Goal: Task Accomplishment & Management: Manage account settings

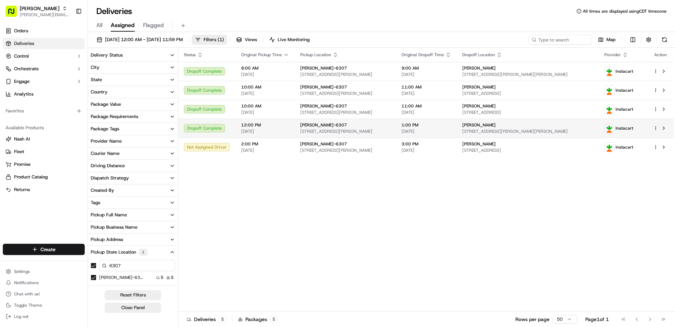
scroll to position [81, 0]
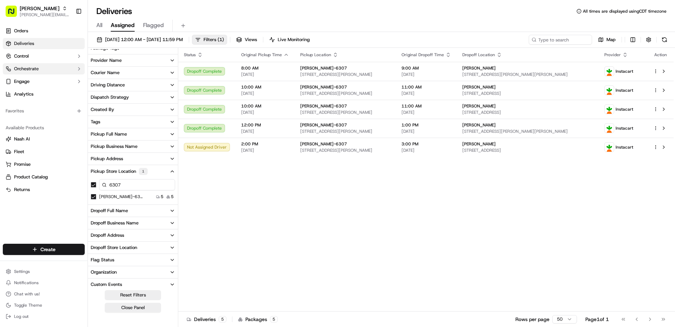
click at [30, 64] on button "Orchestrate" at bounding box center [44, 68] width 82 height 11
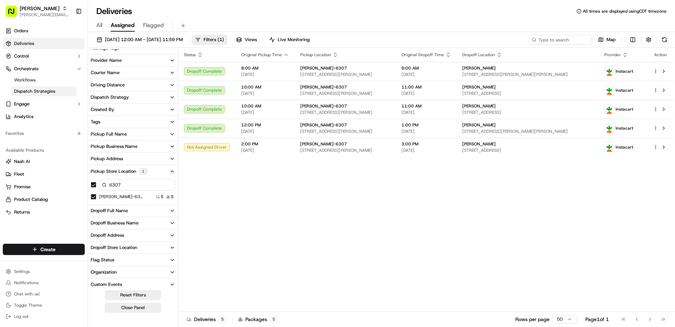
click at [45, 92] on span "Dispatch Strategies" at bounding box center [34, 91] width 41 height 6
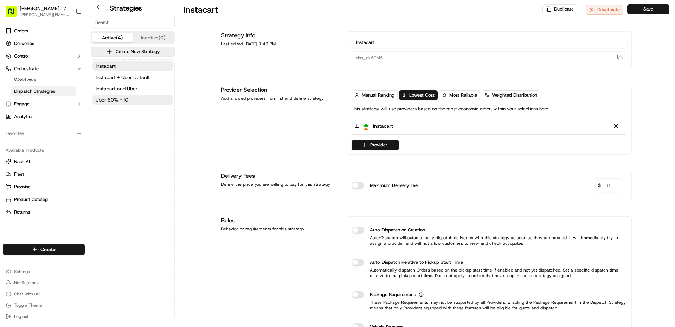
click at [126, 99] on span "Uber 80% + IC" at bounding box center [112, 99] width 33 height 7
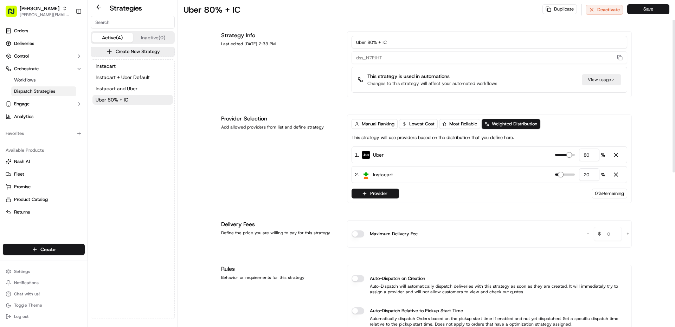
click at [244, 77] on div "Strategy Info Last edited [DATE] 2:33 PM" at bounding box center [279, 64] width 117 height 66
click at [17, 7] on rect "button" at bounding box center [11, 11] width 11 height 11
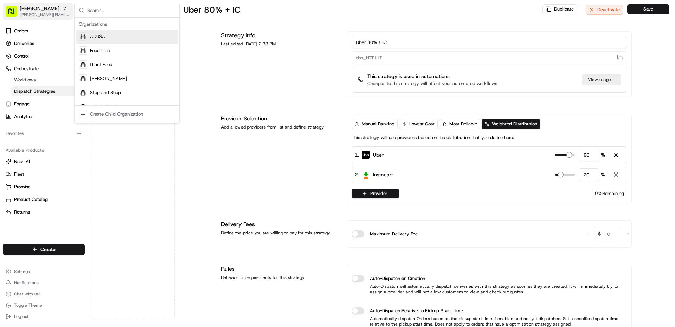
click at [24, 6] on span "[PERSON_NAME]" at bounding box center [40, 8] width 40 height 7
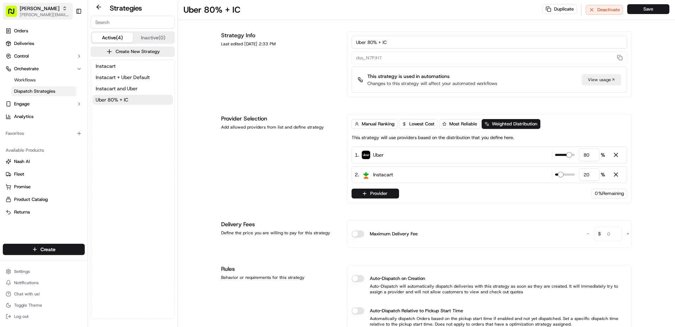
click at [22, 13] on span "[PERSON_NAME][EMAIL_ADDRESS][PERSON_NAME][DOMAIN_NAME]" at bounding box center [45, 15] width 50 height 6
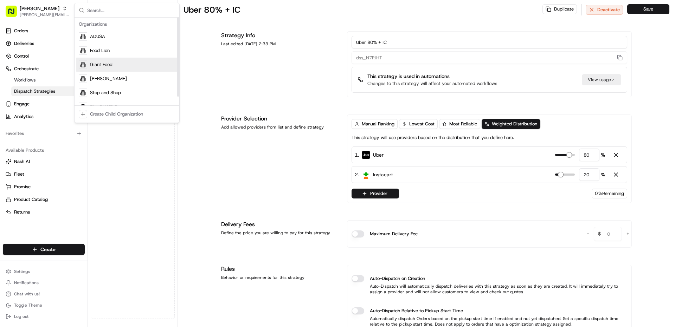
click at [108, 66] on span "Giant Food" at bounding box center [101, 65] width 22 height 6
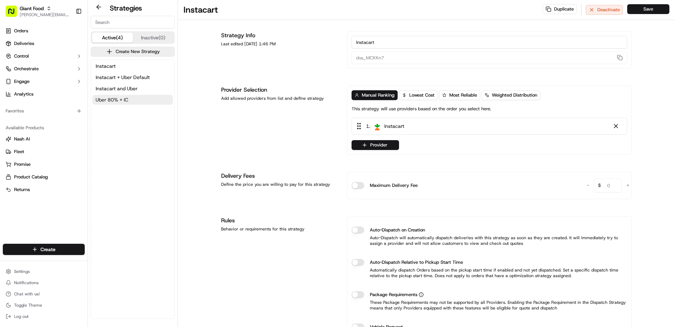
click at [115, 99] on span "Uber 80% + IC" at bounding box center [112, 99] width 33 height 7
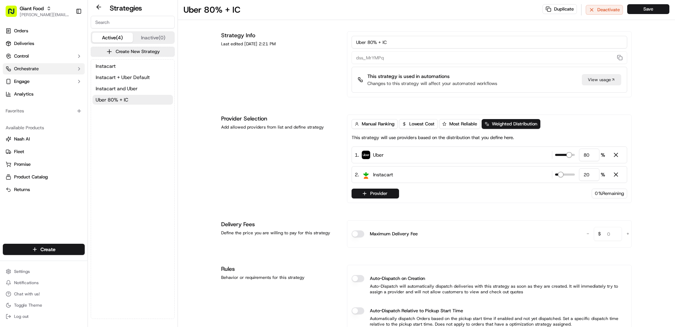
click at [32, 71] on span "Orchestrate" at bounding box center [26, 69] width 25 height 6
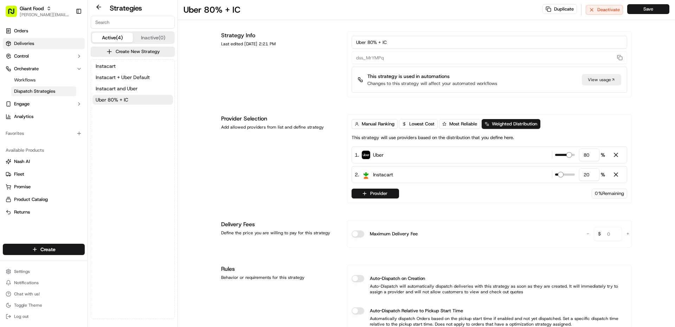
click at [21, 45] on span "Deliveries" at bounding box center [24, 43] width 20 height 6
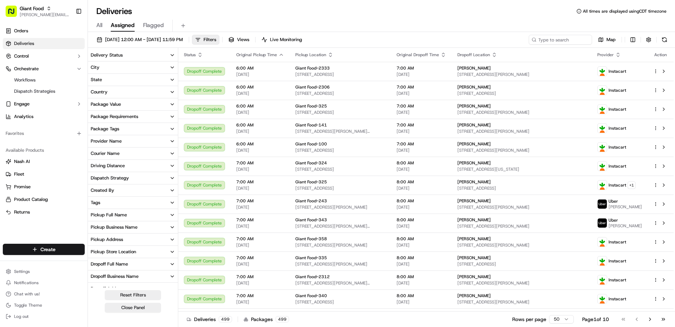
scroll to position [81, 0]
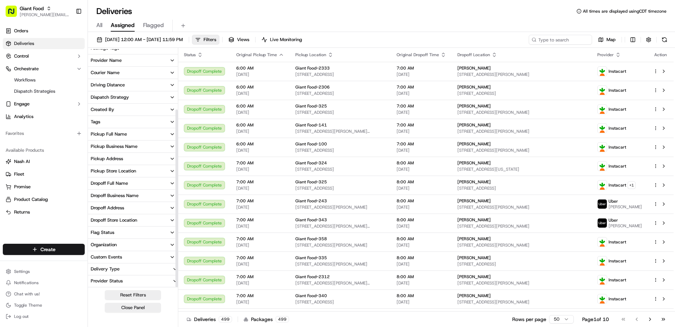
click at [125, 174] on button "Pickup Store Location" at bounding box center [133, 171] width 90 height 12
click at [130, 187] on input at bounding box center [137, 184] width 76 height 11
click at [95, 198] on button "Giant Food-363" at bounding box center [94, 196] width 6 height 6
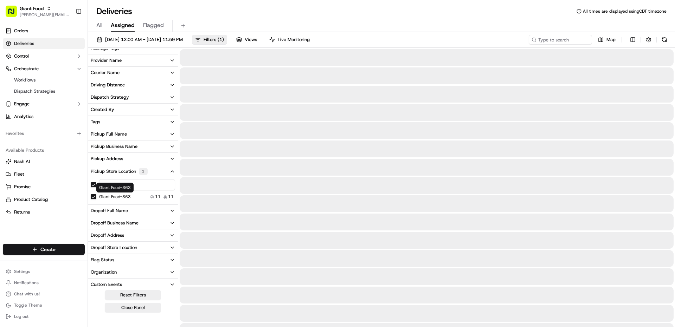
click at [144, 183] on input "363" at bounding box center [137, 184] width 76 height 11
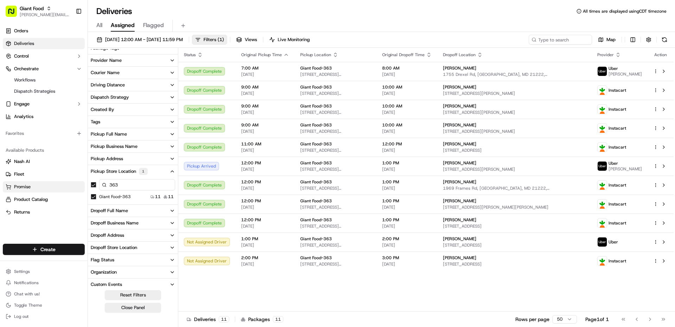
drag, startPoint x: 146, startPoint y: 185, endPoint x: 80, endPoint y: 185, distance: 66.4
click at [80, 185] on div "Giant Food [PERSON_NAME][EMAIL_ADDRESS][PERSON_NAME][DOMAIN_NAME] Toggle Sideba…" at bounding box center [337, 163] width 675 height 327
type input "353"
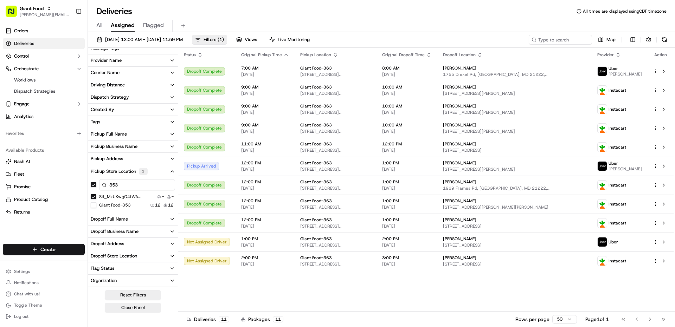
click at [95, 205] on button "Giant Food-353" at bounding box center [94, 205] width 6 height 6
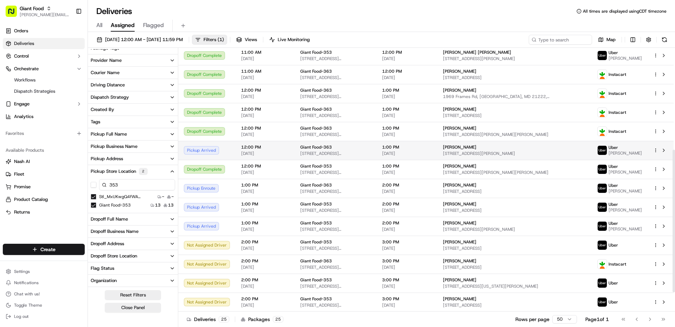
scroll to position [225, 0]
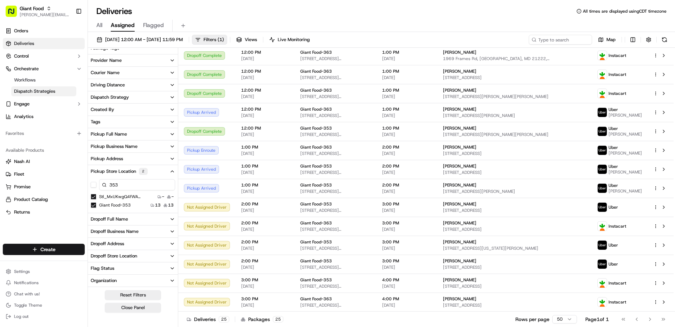
click at [47, 90] on span "Dispatch Strategies" at bounding box center [34, 91] width 41 height 6
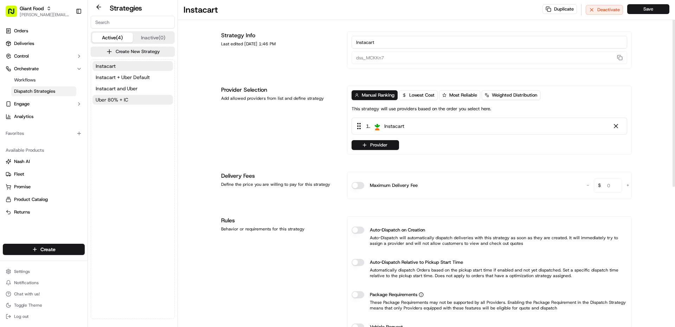
click at [109, 103] on span "Uber 80% + IC" at bounding box center [112, 99] width 33 height 7
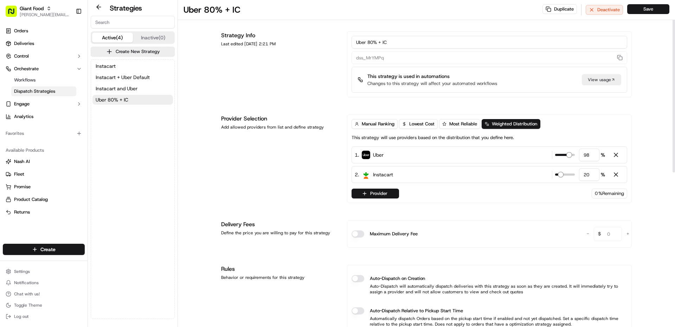
type input "100"
click at [575, 156] on span at bounding box center [572, 155] width 6 height 6
type input "0"
click at [560, 176] on span at bounding box center [563, 175] width 6 height 6
click at [635, 9] on button "Save" at bounding box center [648, 9] width 42 height 10
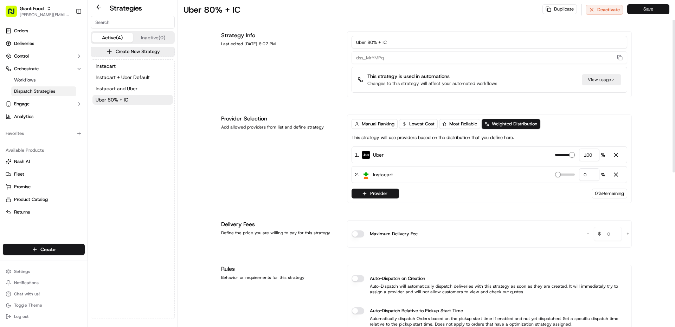
click at [648, 9] on button "Save" at bounding box center [648, 9] width 42 height 10
click at [32, 34] on link "Orders" at bounding box center [44, 30] width 82 height 11
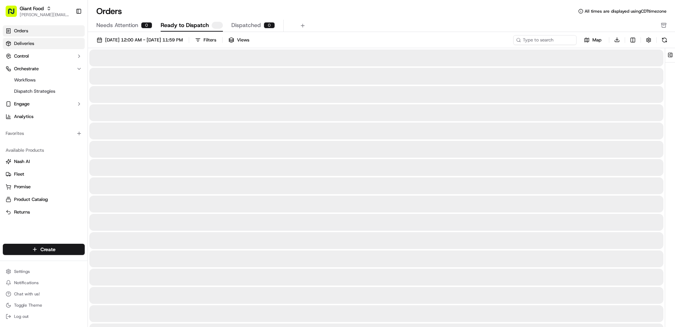
click at [37, 44] on link "Deliveries" at bounding box center [44, 43] width 82 height 11
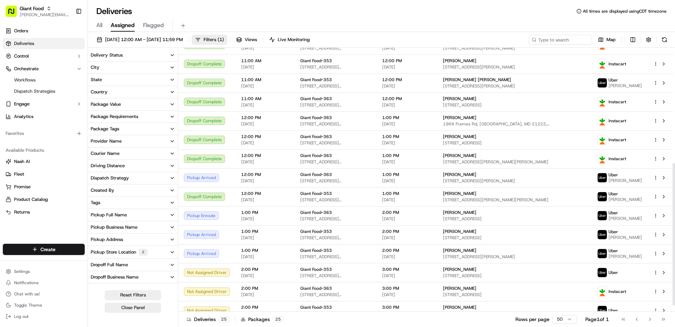
scroll to position [225, 0]
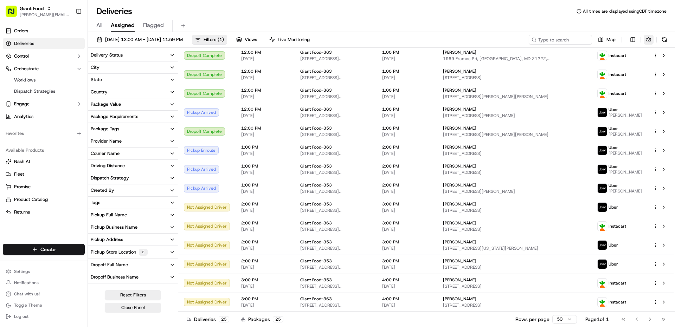
click at [649, 41] on button "button" at bounding box center [649, 40] width 10 height 10
click at [650, 64] on html "Giant Food [PERSON_NAME][EMAIL_ADDRESS][PERSON_NAME][DOMAIN_NAME] Toggle Sideba…" at bounding box center [337, 163] width 675 height 327
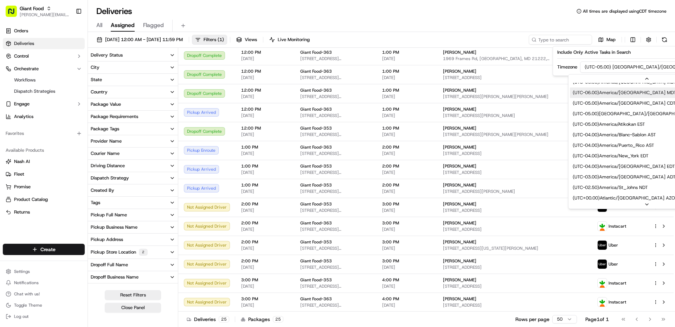
scroll to position [105, 0]
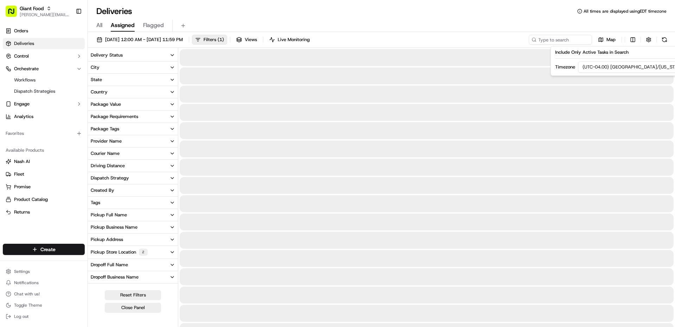
click at [506, 23] on div "All Assigned Flagged" at bounding box center [381, 26] width 587 height 12
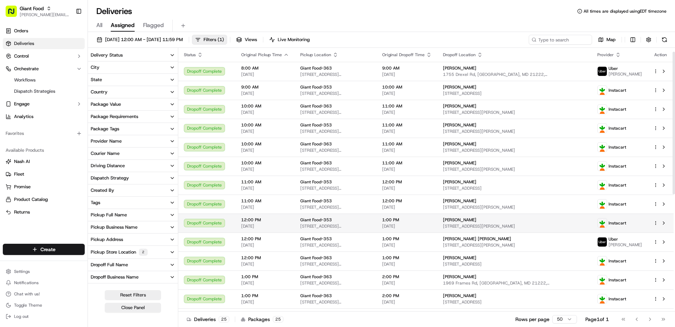
scroll to position [225, 0]
